Goal: Task Accomplishment & Management: Manage account settings

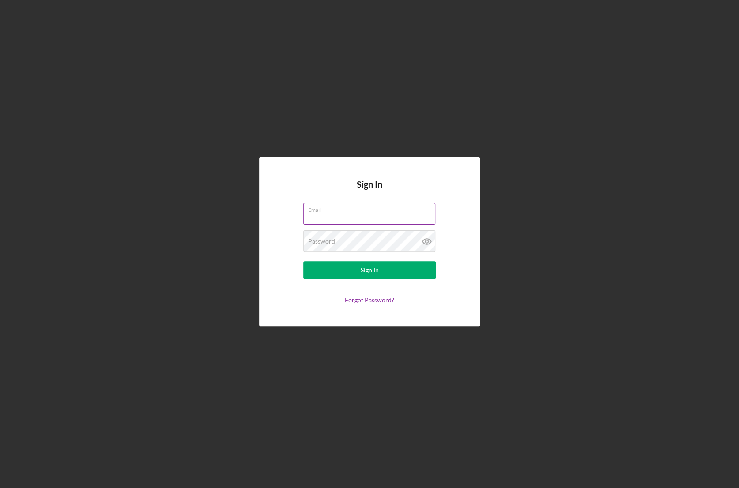
click at [327, 215] on input "Email" at bounding box center [369, 213] width 132 height 21
click at [304, 85] on div "Sign In Email Password Sign In Forgot Password?" at bounding box center [369, 241] width 730 height 483
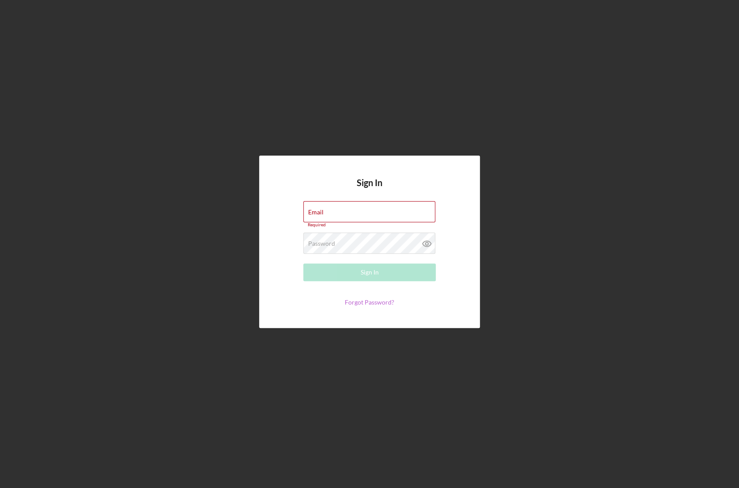
click at [363, 303] on link "Forgot Password?" at bounding box center [369, 302] width 49 height 8
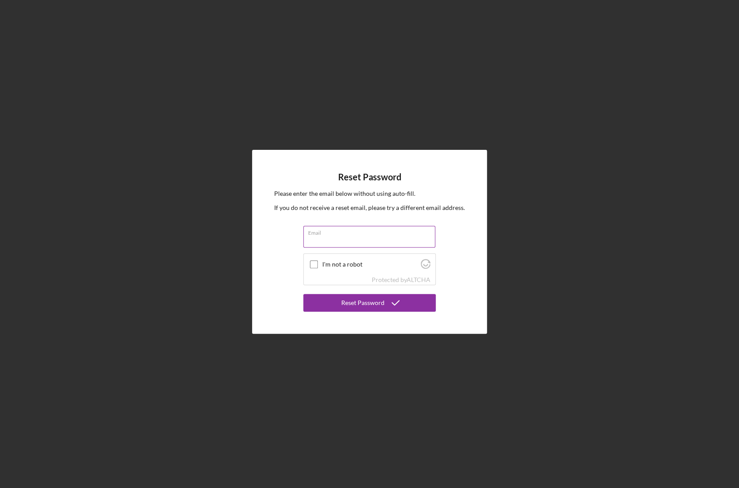
click at [351, 243] on input "Email" at bounding box center [369, 236] width 132 height 21
type input "info@provisionfda.com"
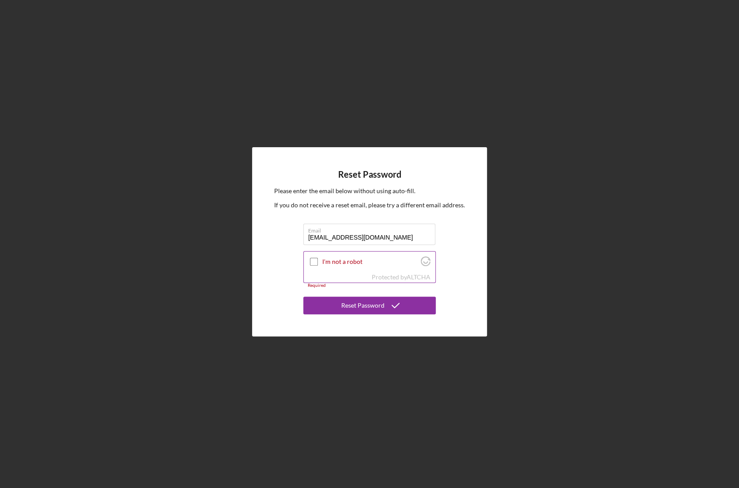
click at [348, 263] on label "I'm not a robot" at bounding box center [370, 261] width 96 height 7
click at [318, 263] on input "I'm not a robot" at bounding box center [314, 261] width 8 height 8
checkbox input "true"
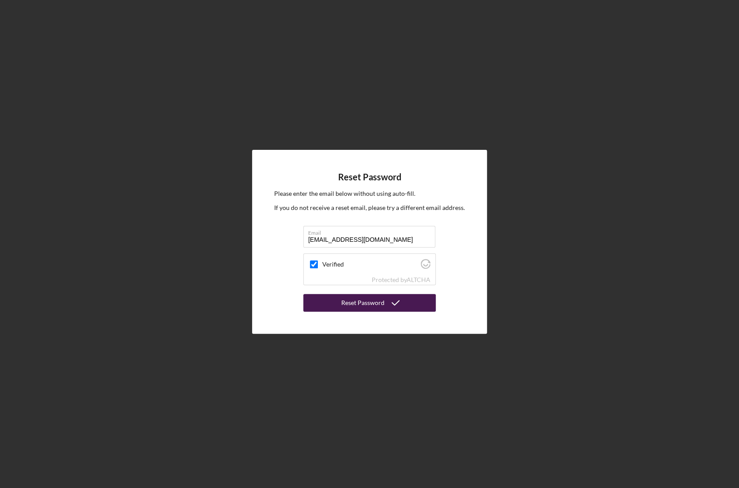
click at [354, 299] on div "Reset Password" at bounding box center [362, 303] width 43 height 18
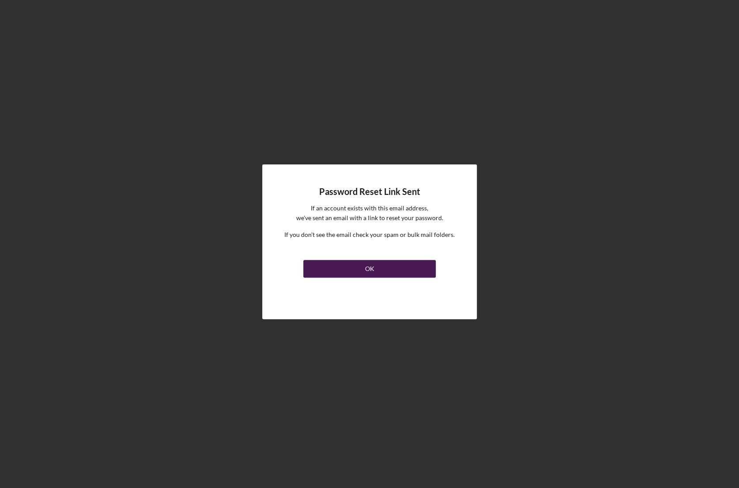
click at [341, 264] on button "OK" at bounding box center [369, 269] width 132 height 18
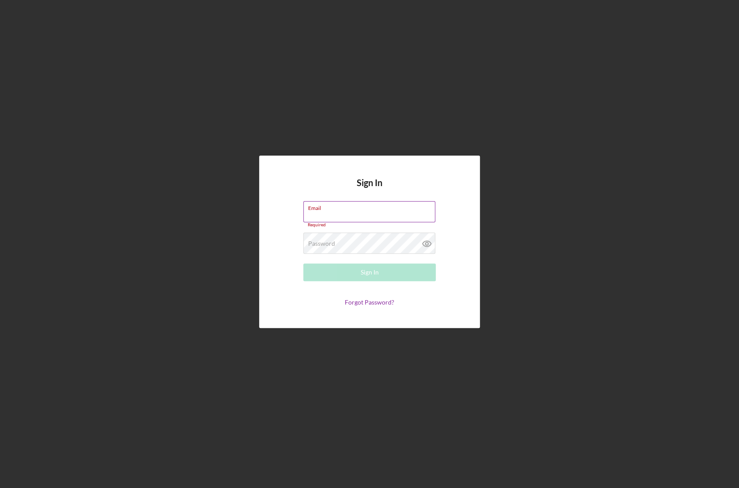
click at [343, 213] on input "Email" at bounding box center [369, 211] width 132 height 21
click at [349, 208] on div "Email Required" at bounding box center [369, 214] width 132 height 26
